Goal: Information Seeking & Learning: Learn about a topic

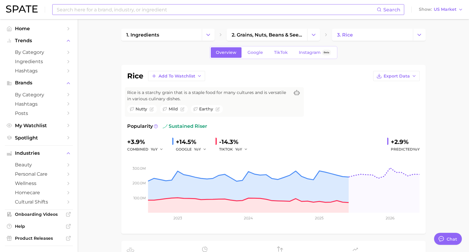
scroll to position [298, 0]
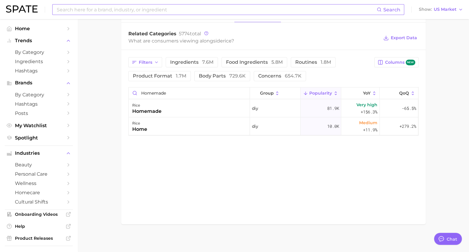
click at [154, 12] on input at bounding box center [216, 9] width 321 height 10
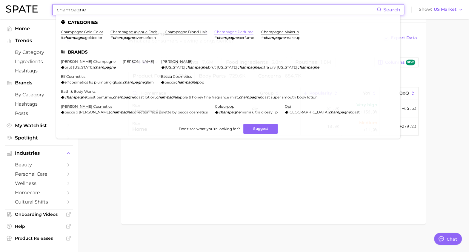
click at [223, 32] on link "champagne perfume" at bounding box center [234, 32] width 39 height 4
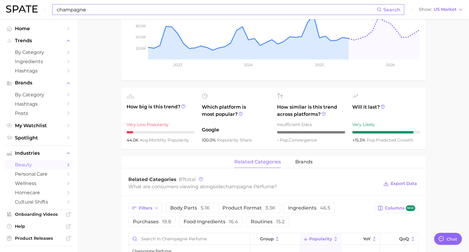
scroll to position [187, 0]
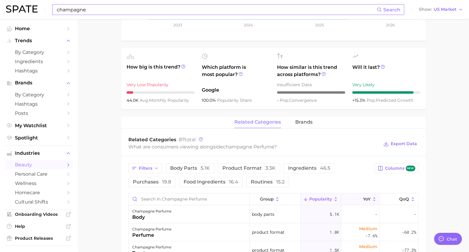
click at [350, 200] on button "YoY" at bounding box center [360, 199] width 39 height 12
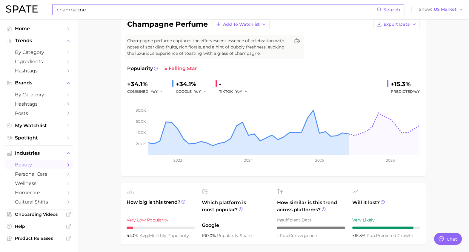
scroll to position [0, 0]
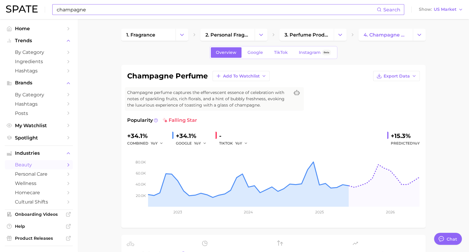
click at [157, 10] on input "champagne" at bounding box center [216, 9] width 321 height 10
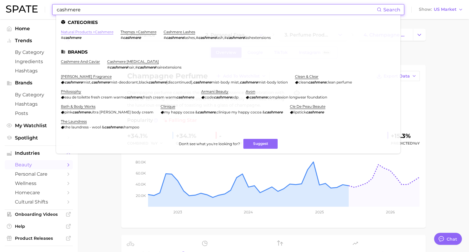
type input "cashmere"
click at [102, 31] on link "natural products > cashmere" at bounding box center [87, 32] width 53 height 4
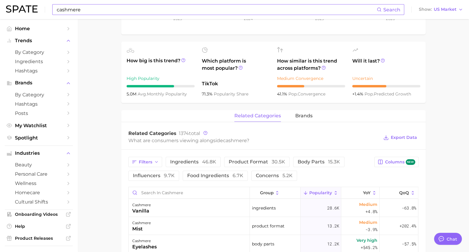
scroll to position [261, 0]
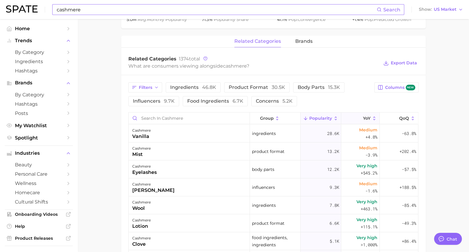
click at [365, 119] on span "YoY" at bounding box center [366, 118] width 7 height 5
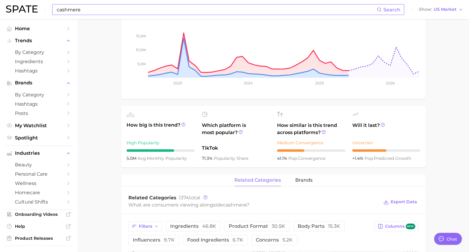
scroll to position [149, 0]
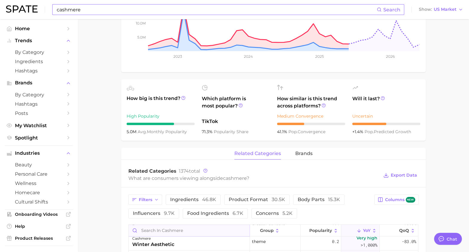
click at [168, 228] on input "Search in cashmere" at bounding box center [189, 229] width 121 height 11
type input "scent"
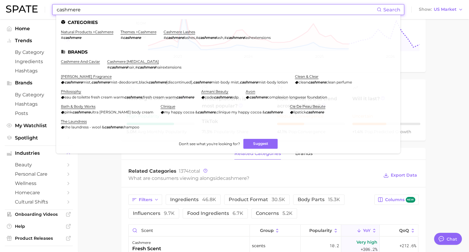
click at [143, 12] on input "cashmere" at bounding box center [216, 9] width 321 height 10
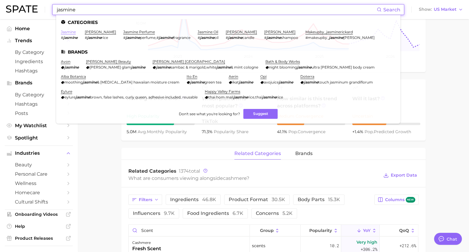
type input "jasmine"
click at [66, 32] on link "jasmine" at bounding box center [68, 32] width 15 height 4
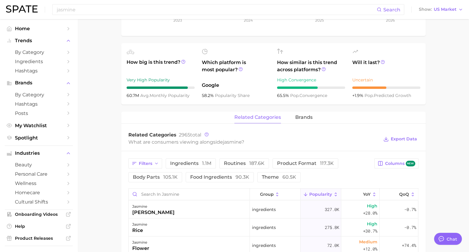
scroll to position [187, 0]
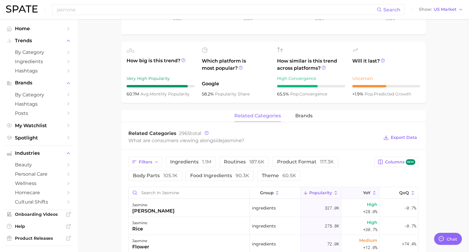
click at [353, 187] on button "YoY" at bounding box center [360, 193] width 39 height 12
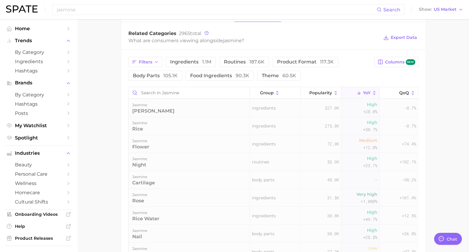
scroll to position [298, 0]
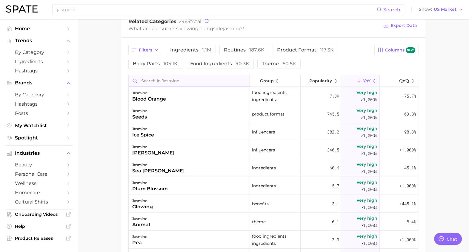
click at [180, 79] on input "Search in jasmine" at bounding box center [189, 80] width 121 height 11
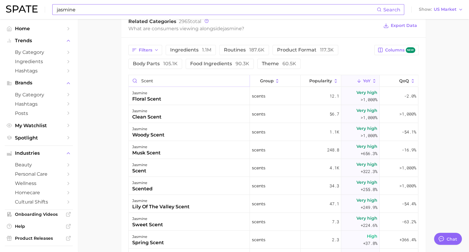
type input "scent"
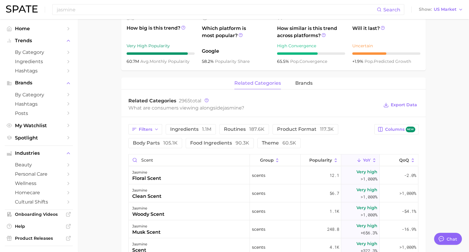
scroll to position [112, 0]
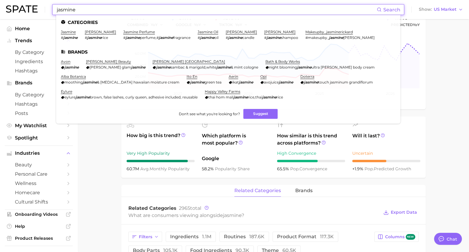
click at [98, 9] on input "jasmine" at bounding box center [216, 9] width 321 height 10
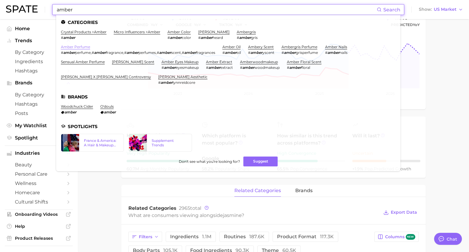
type input "amber"
click at [80, 46] on link "amber perfume" at bounding box center [75, 47] width 29 height 4
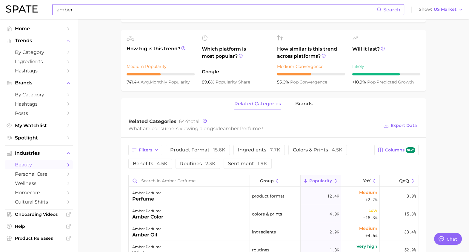
scroll to position [224, 0]
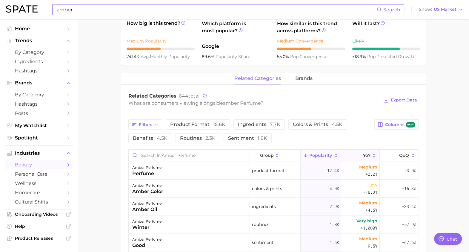
click at [357, 155] on button "YoY" at bounding box center [360, 155] width 39 height 12
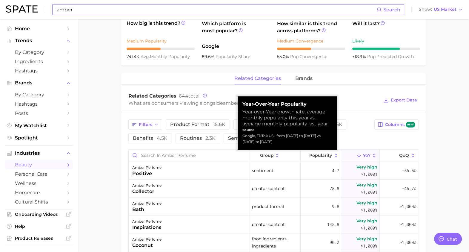
scroll to position [112, 0]
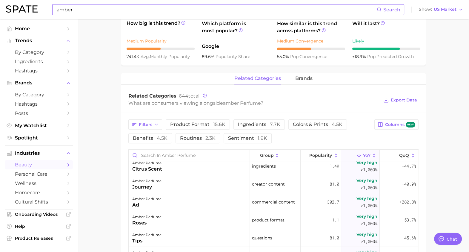
click at [460, 143] on main "1. fragrance 2. personal fragrance 3. perfume products 4. amber perfume Overvie…" at bounding box center [274, 116] width 392 height 643
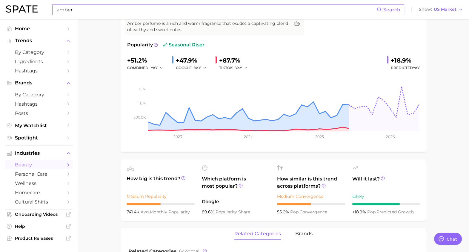
scroll to position [0, 0]
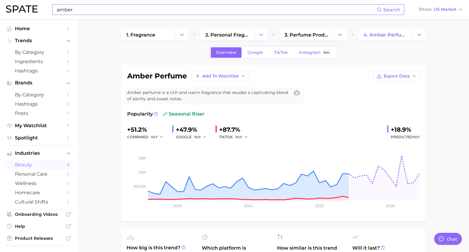
type textarea "x"
